Goal: Information Seeking & Learning: Check status

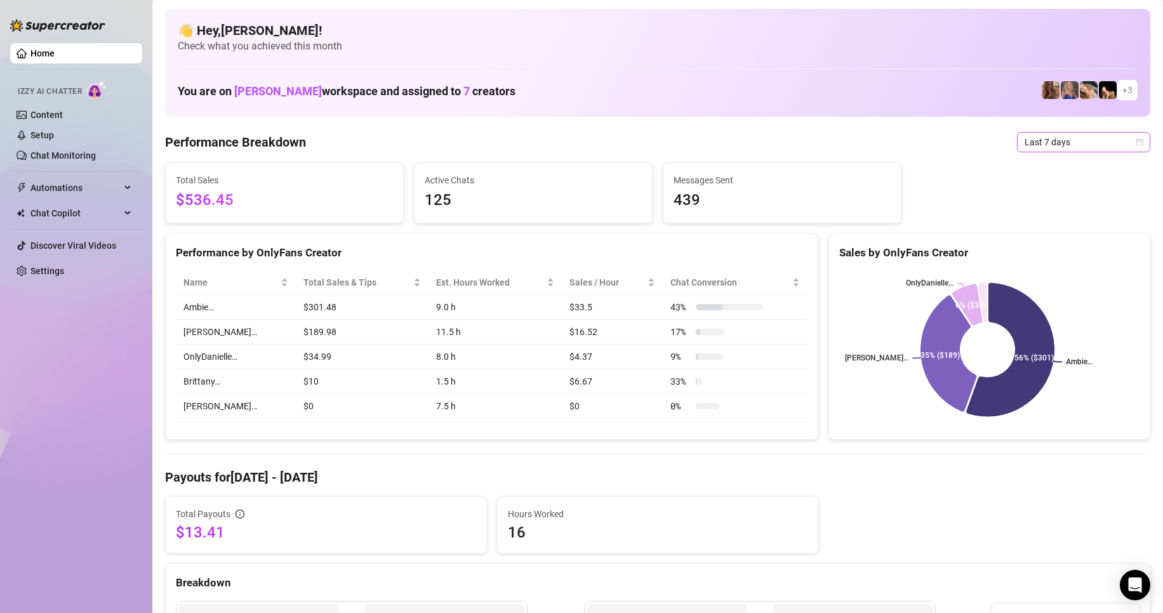
click at [1086, 145] on span "Last 7 days" at bounding box center [1083, 142] width 118 height 19
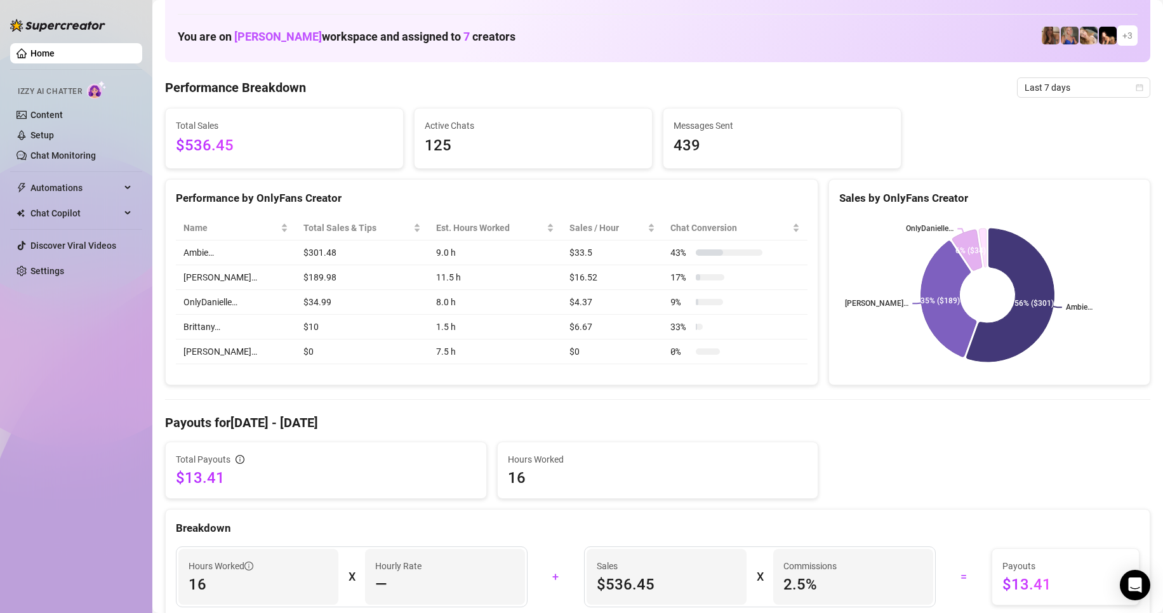
scroll to position [63, 0]
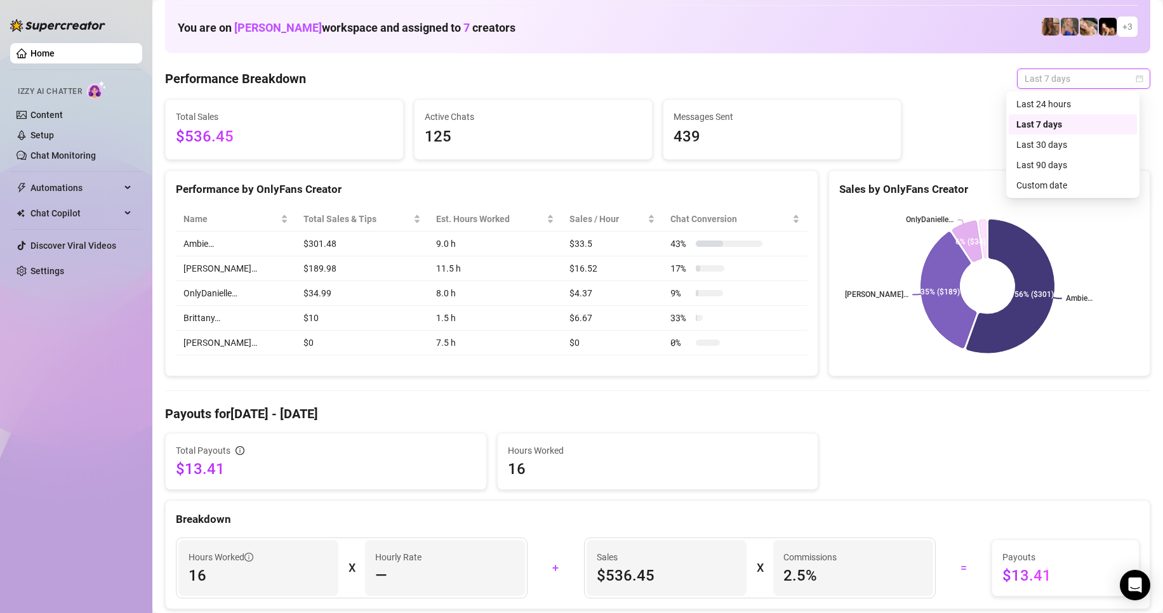
click at [1060, 77] on span "Last 7 days" at bounding box center [1083, 78] width 118 height 19
click at [1051, 103] on div "Last 24 hours" at bounding box center [1072, 104] width 113 height 14
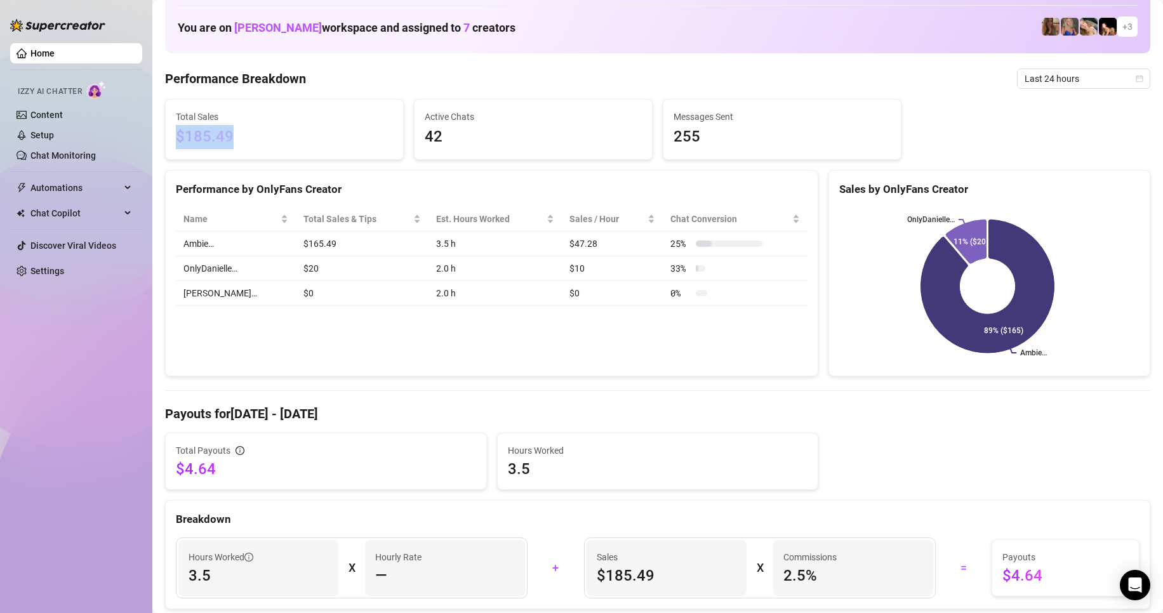
drag, startPoint x: 241, startPoint y: 135, endPoint x: 185, endPoint y: 129, distance: 56.8
click at [174, 131] on div "Total Sales $185.49" at bounding box center [284, 130] width 237 height 60
click at [214, 129] on span "$185.49" at bounding box center [284, 137] width 217 height 24
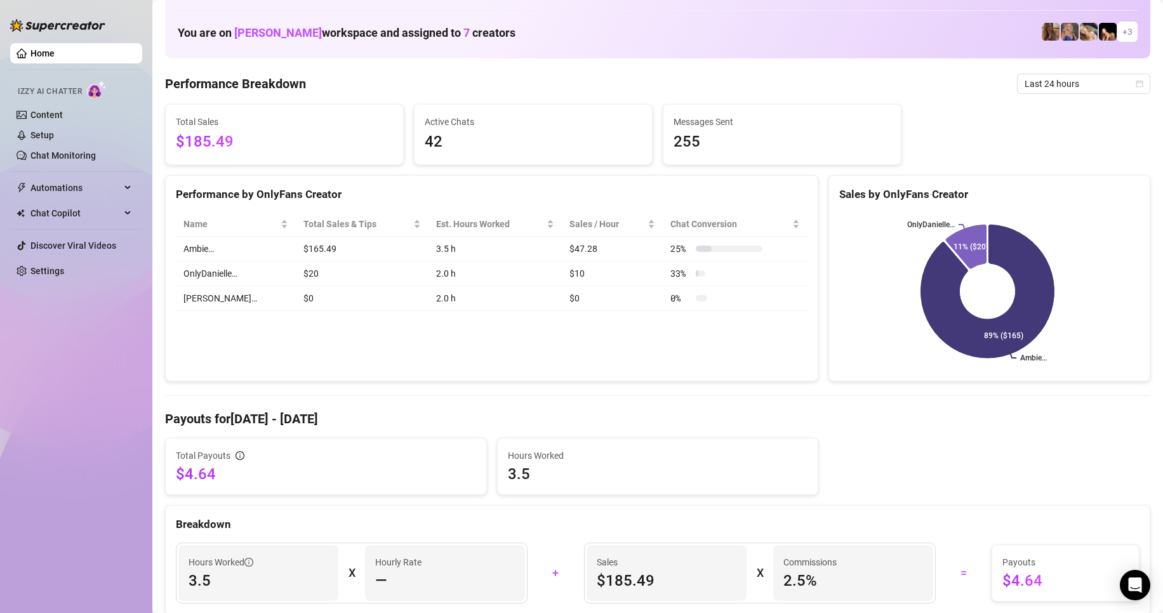
scroll to position [508, 0]
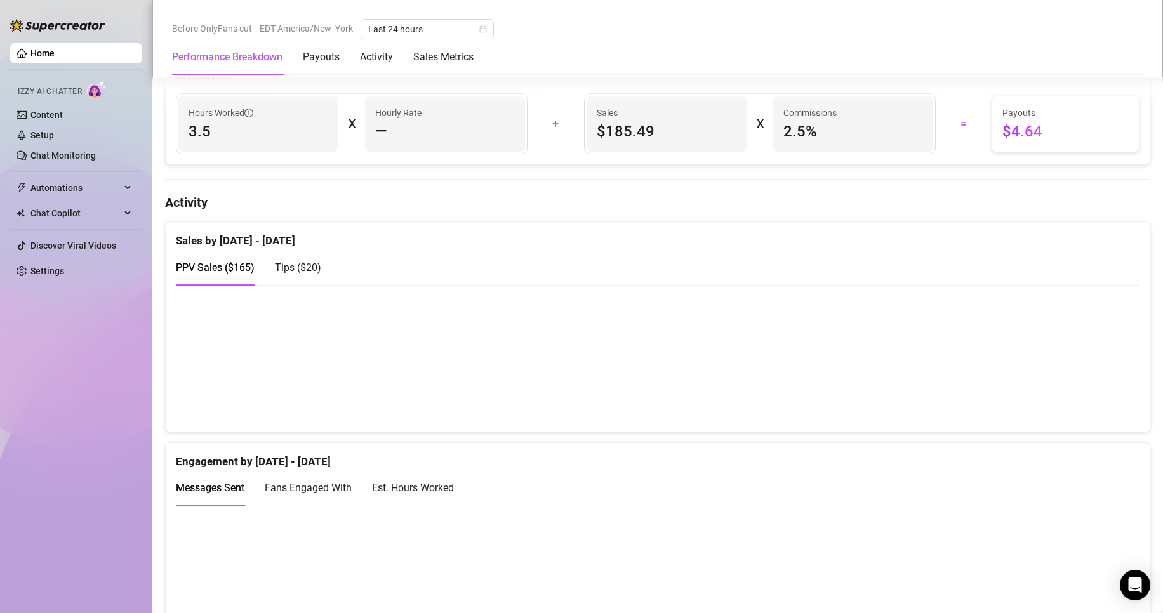
click at [343, 57] on div "Performance Breakdown Payouts Activity Sales Metrics" at bounding box center [322, 57] width 301 height 36
click at [328, 57] on div "Payouts" at bounding box center [321, 56] width 37 height 15
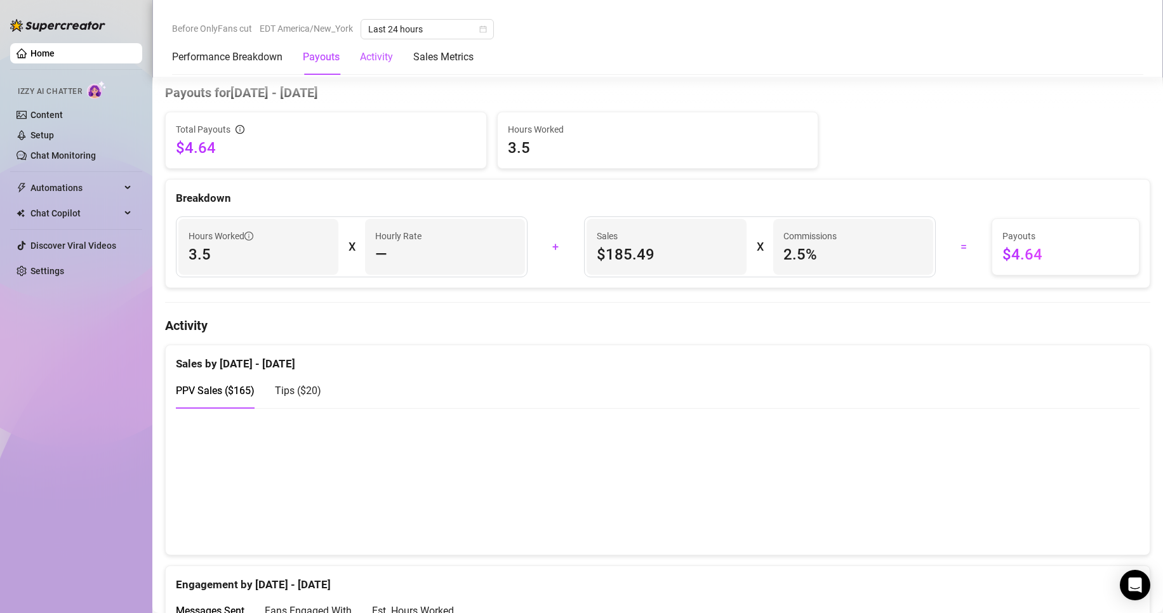
click at [367, 58] on div "Activity" at bounding box center [376, 56] width 33 height 15
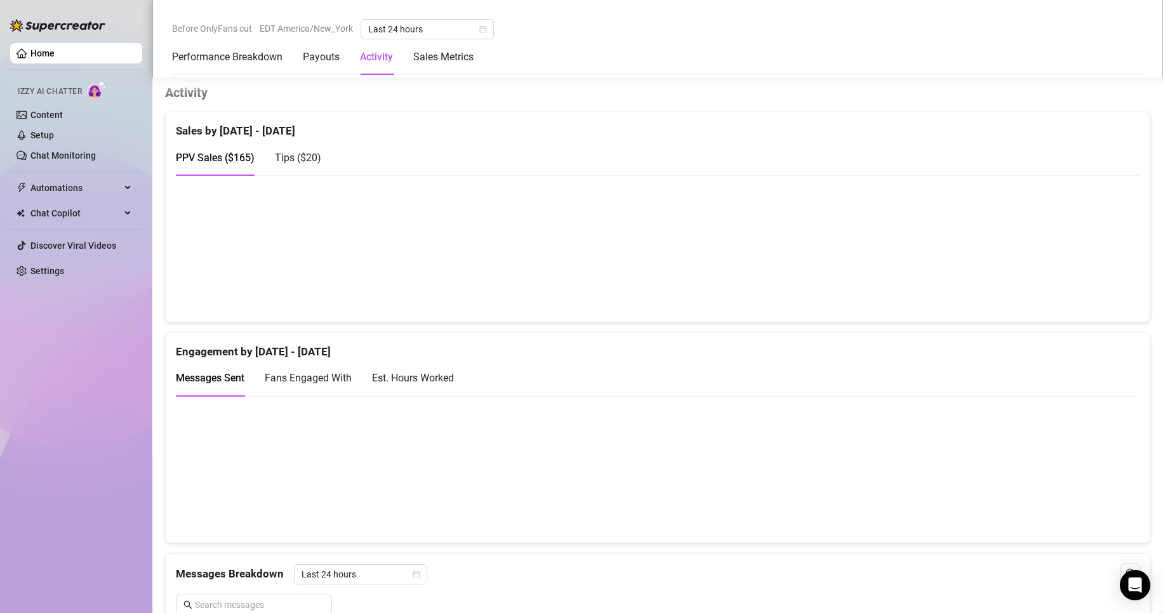
click at [399, 55] on div "Performance Breakdown Payouts Activity Sales Metrics" at bounding box center [322, 57] width 301 height 36
click at [425, 57] on Metrics "Sales Metrics" at bounding box center [443, 56] width 60 height 15
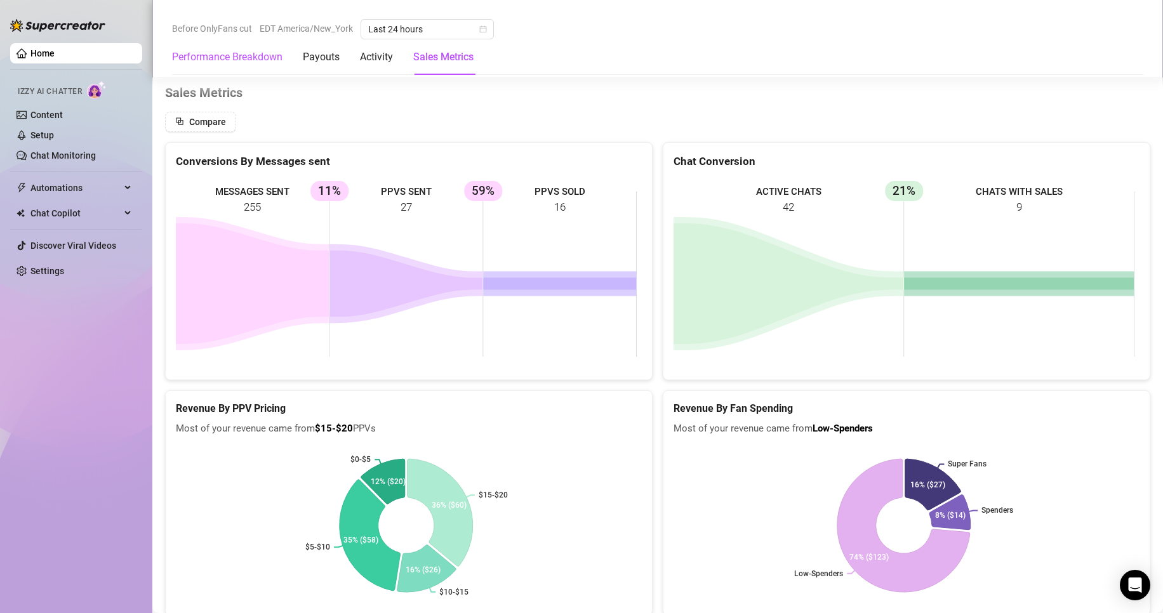
click at [237, 61] on Breakdown "Performance Breakdown" at bounding box center [227, 56] width 110 height 15
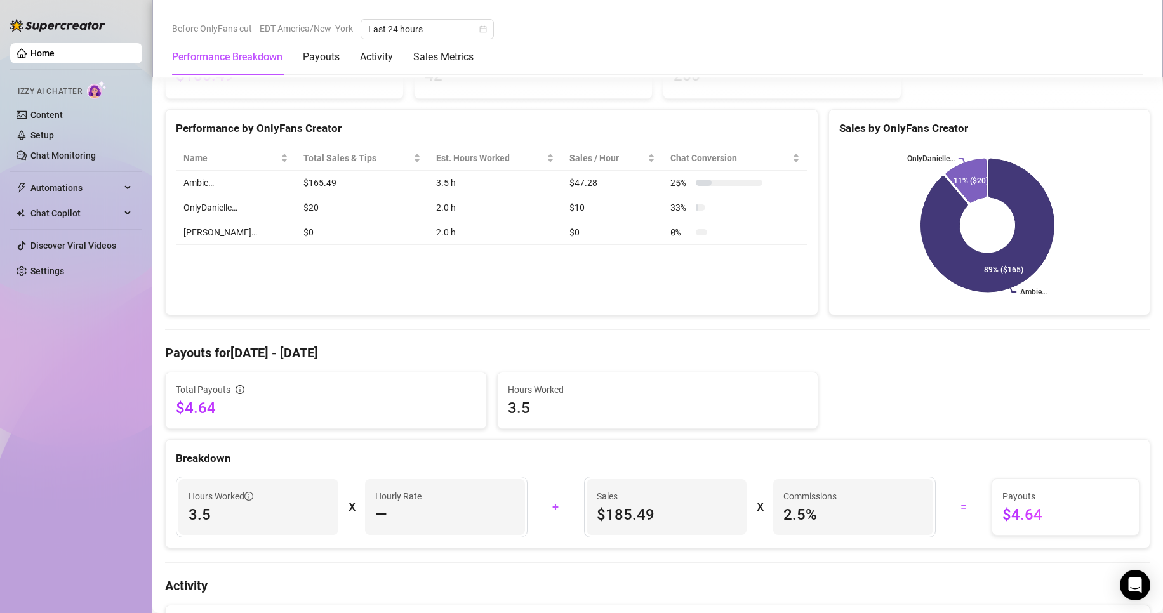
scroll to position [49, 0]
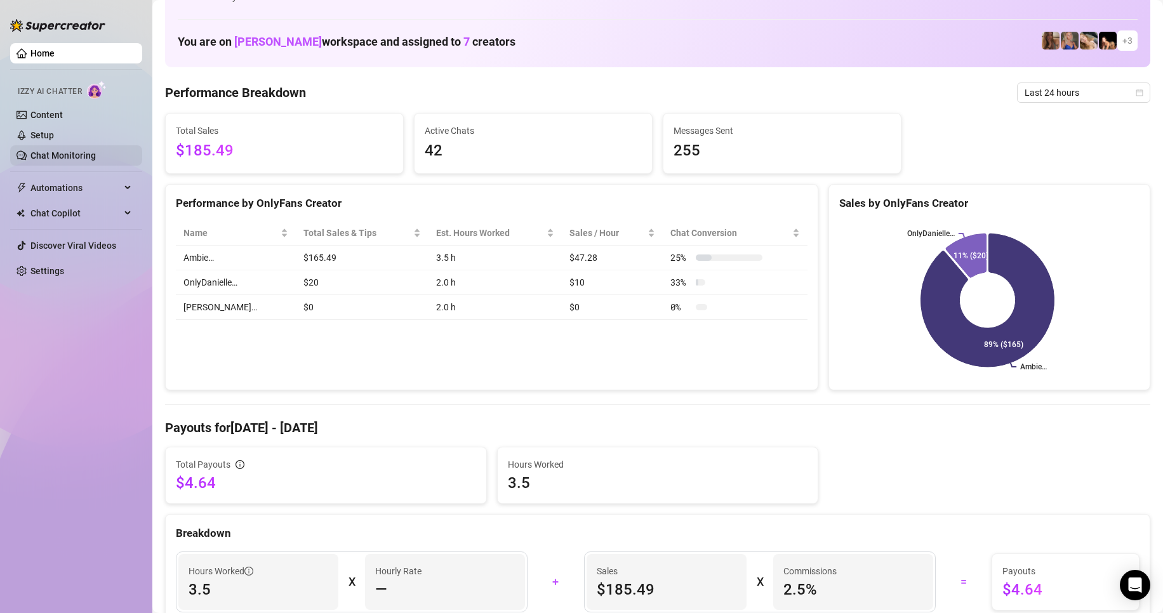
click at [86, 152] on link "Chat Monitoring" at bounding box center [62, 155] width 65 height 10
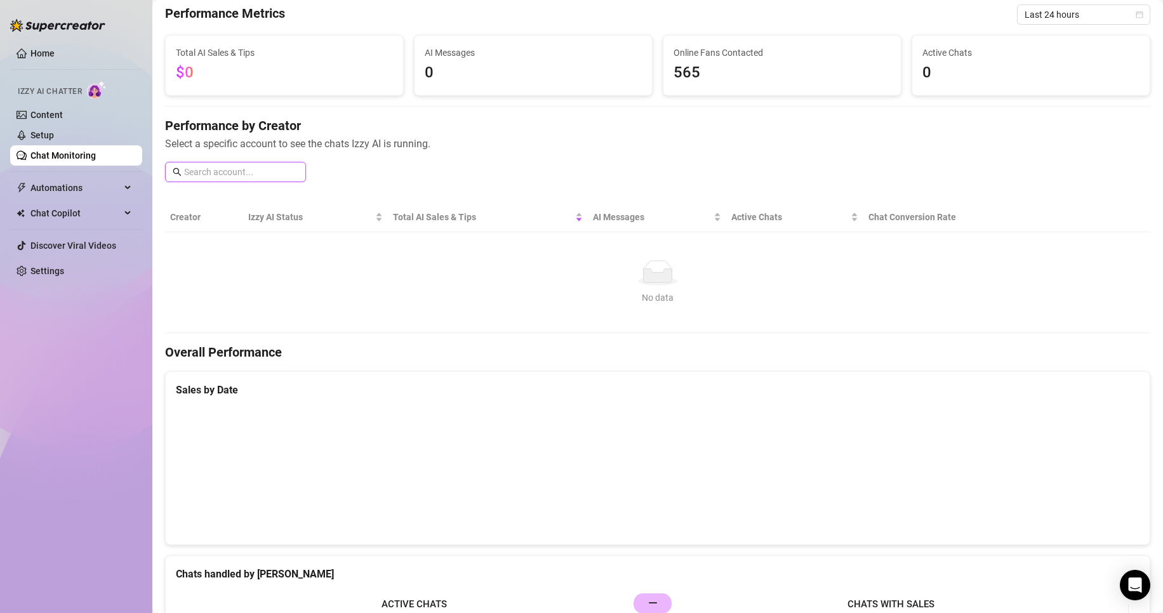
click at [238, 170] on input "text" at bounding box center [241, 172] width 114 height 14
click at [99, 178] on span "Automations" at bounding box center [75, 188] width 90 height 20
